Goal: Task Accomplishment & Management: Complete application form

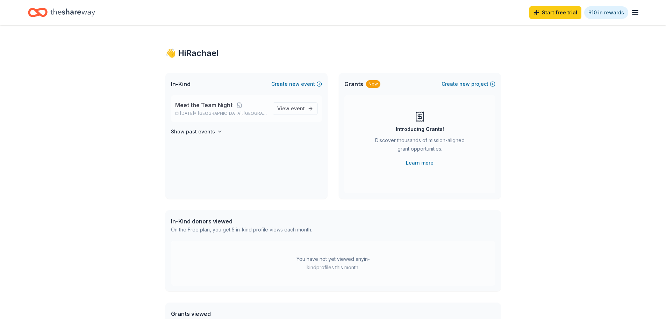
click at [203, 106] on span "Meet the Team Night" at bounding box center [203, 105] width 57 height 8
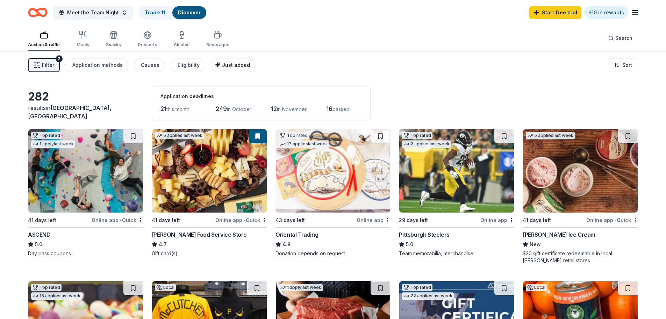
click at [224, 66] on span "Just added" at bounding box center [236, 65] width 28 height 6
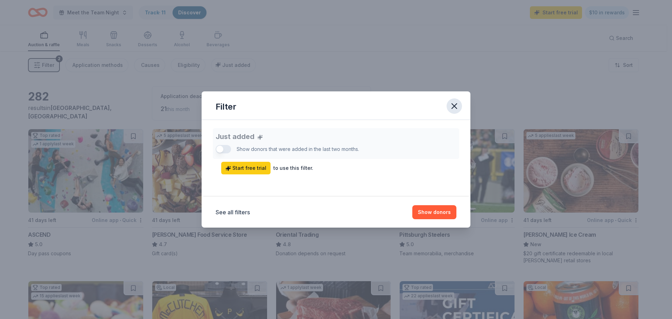
click at [455, 103] on icon "button" at bounding box center [454, 106] width 10 height 10
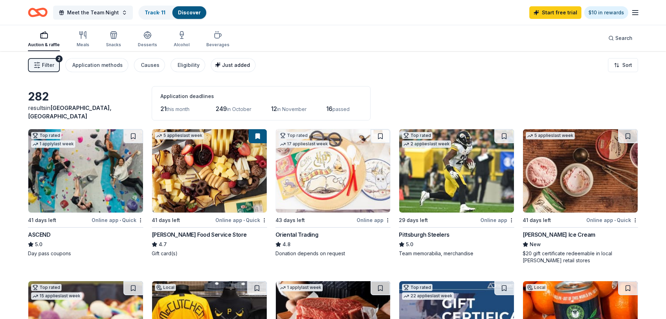
click at [234, 67] on span "Just added" at bounding box center [236, 65] width 28 height 6
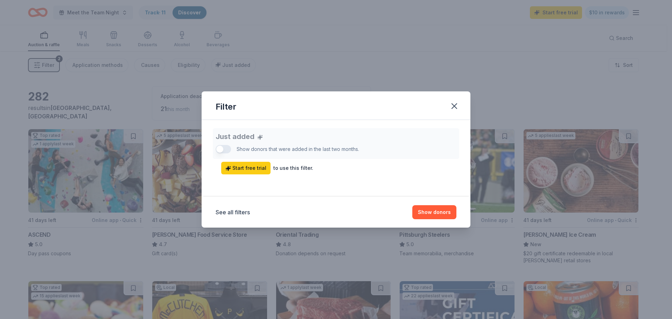
click at [426, 220] on div "See all filters Show donors" at bounding box center [335, 212] width 269 height 31
click at [427, 217] on button "Show donors" at bounding box center [434, 212] width 44 height 14
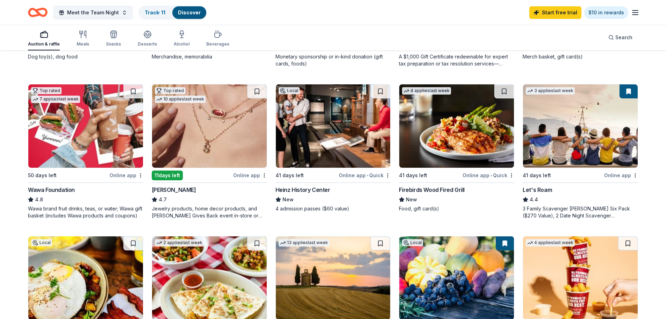
scroll to position [348, 0]
click at [562, 141] on img at bounding box center [580, 126] width 115 height 83
click at [87, 38] on div "button" at bounding box center [83, 34] width 13 height 8
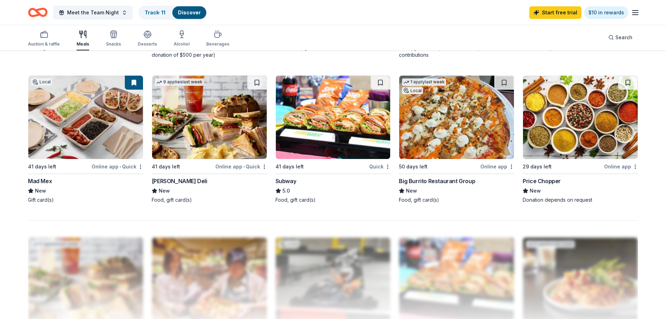
scroll to position [490, 0]
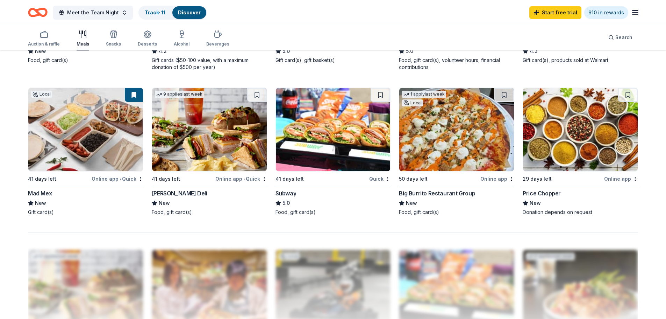
click at [40, 194] on div "Mad Mex" at bounding box center [40, 193] width 24 height 8
click at [469, 161] on img at bounding box center [456, 129] width 115 height 83
click at [80, 17] on button "Meet the Team Night" at bounding box center [93, 13] width 80 height 14
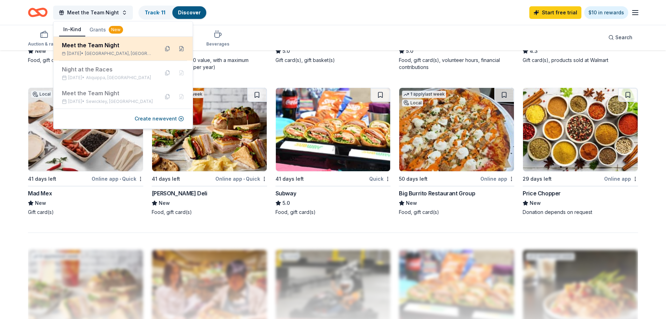
click at [87, 47] on div "Meet the Team Night" at bounding box center [108, 45] width 92 height 8
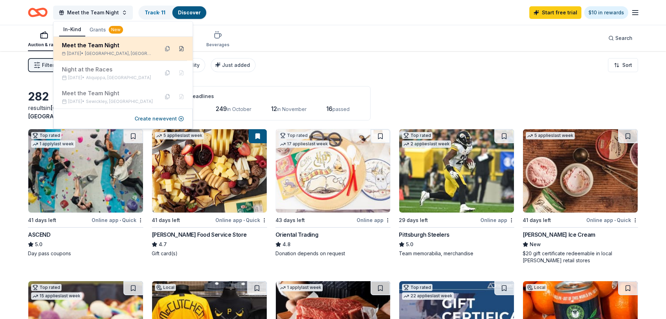
click at [181, 48] on button at bounding box center [181, 48] width 11 height 11
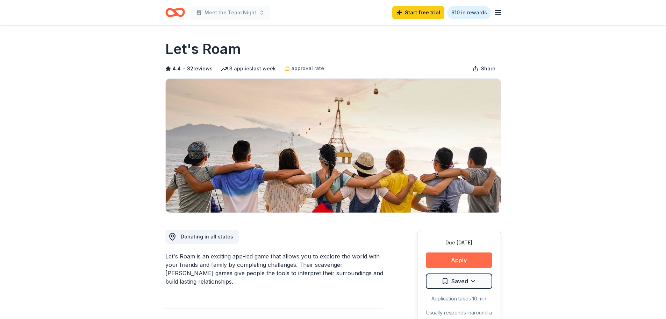
click at [475, 262] on button "Apply" at bounding box center [459, 259] width 66 height 15
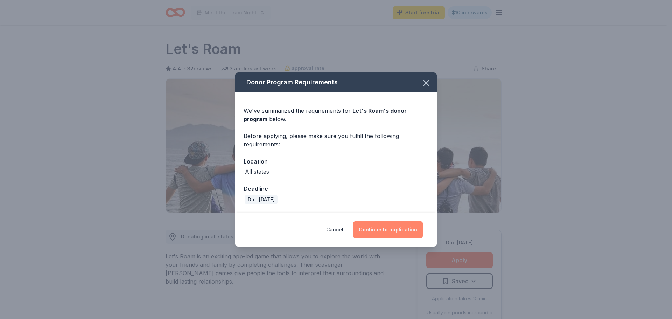
click at [401, 235] on button "Continue to application" at bounding box center [388, 229] width 70 height 17
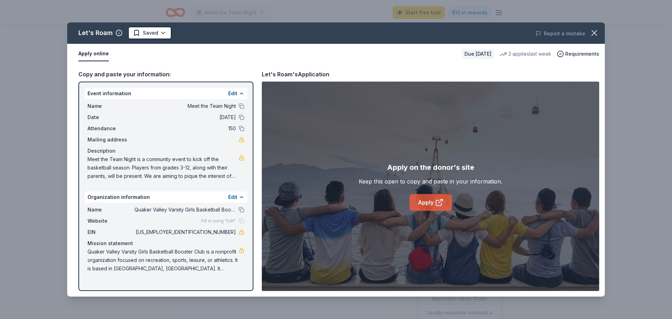
click at [413, 198] on link "Apply" at bounding box center [430, 202] width 42 height 17
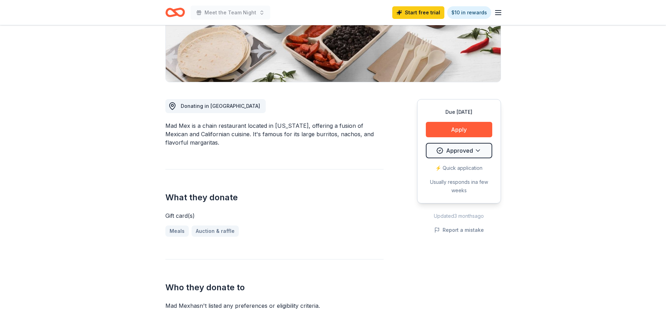
scroll to position [140, 0]
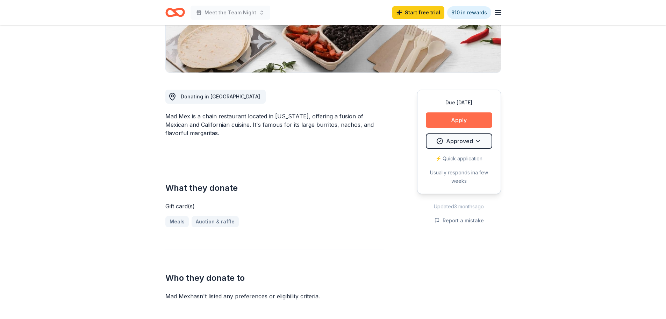
click at [446, 122] on button "Apply" at bounding box center [459, 119] width 66 height 15
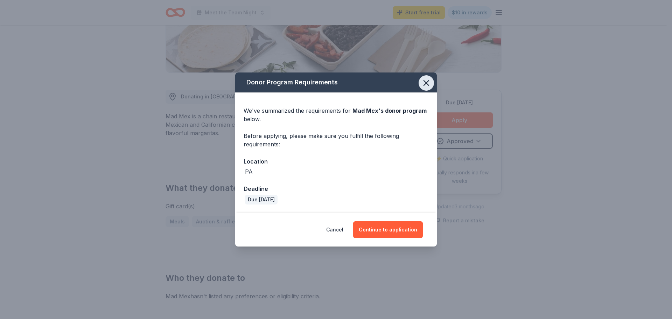
click at [425, 85] on icon "button" at bounding box center [426, 83] width 10 height 10
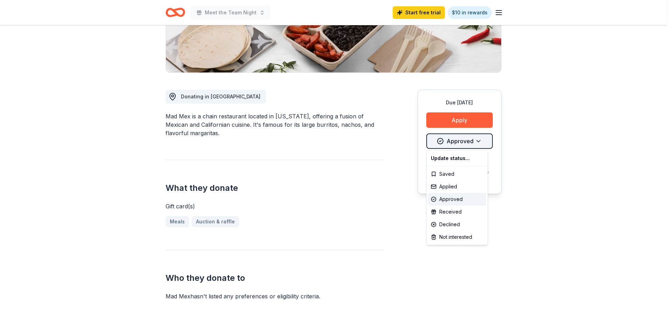
click at [478, 143] on html "Meet the Team Night Start free trial $10 in rewards Due in 41 days Share Mad Me…" at bounding box center [336, 19] width 672 height 319
click at [478, 142] on html "Meet the Team Night Start free trial $10 in rewards Due in 41 days Share Mad Me…" at bounding box center [336, 19] width 672 height 319
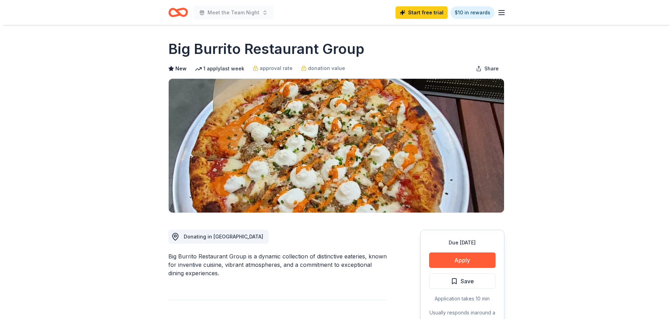
scroll to position [35, 0]
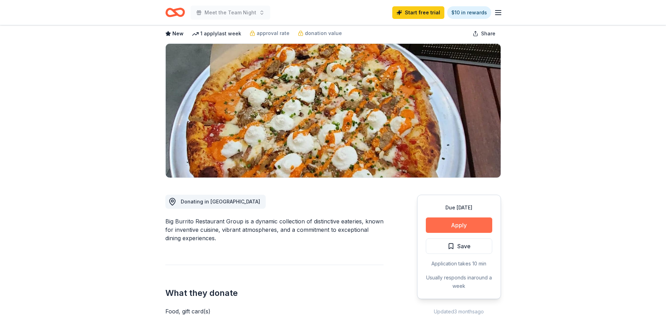
click at [470, 226] on button "Apply" at bounding box center [459, 224] width 66 height 15
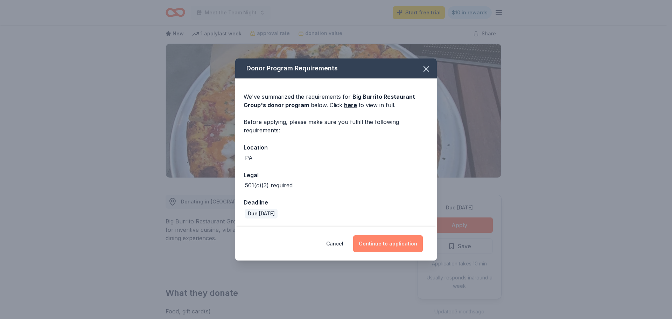
click at [382, 244] on button "Continue to application" at bounding box center [388, 243] width 70 height 17
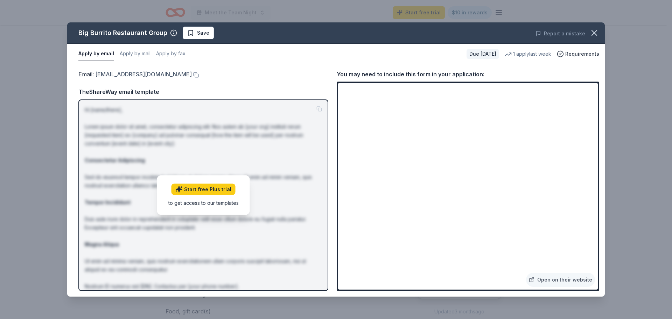
click at [123, 73] on link "efarley@bigburrito.com" at bounding box center [143, 74] width 97 height 9
click at [548, 278] on link "Open on their website" at bounding box center [560, 279] width 69 height 14
